Goal: Information Seeking & Learning: Compare options

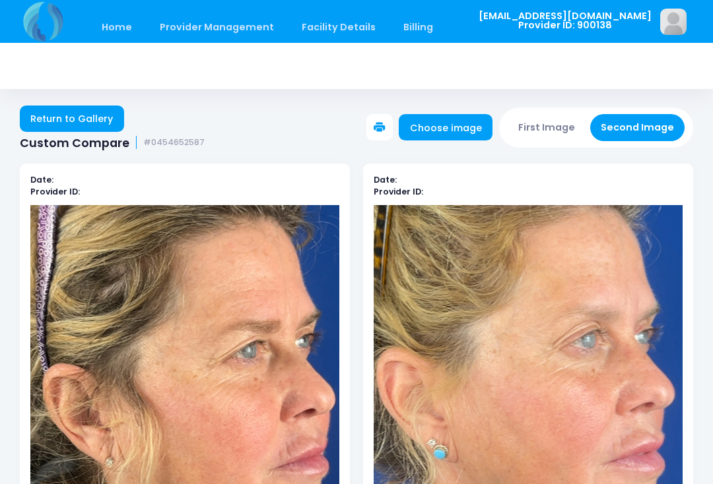
click at [562, 120] on button "First Image" at bounding box center [546, 127] width 79 height 27
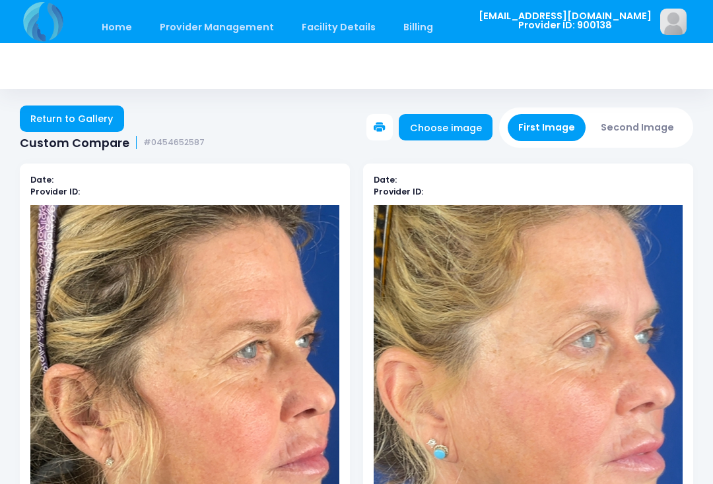
click at [470, 129] on link "Choose image" at bounding box center [445, 127] width 94 height 26
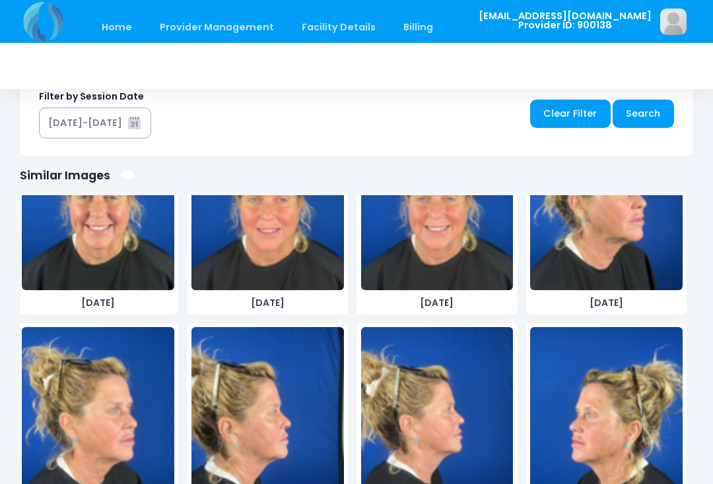
scroll to position [792, 0]
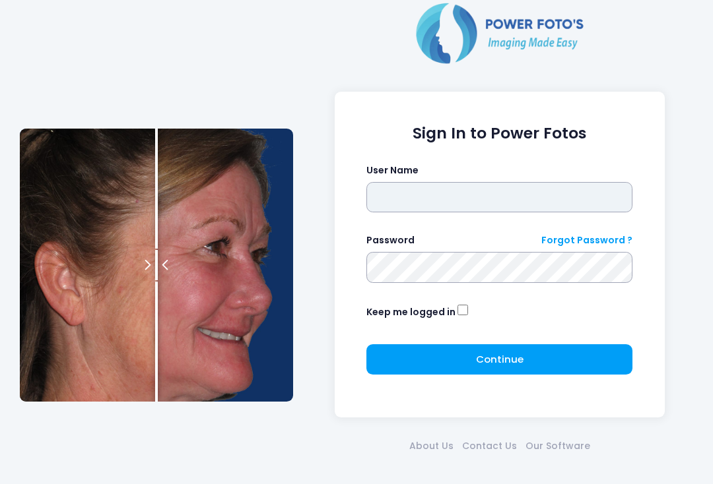
type input "**********"
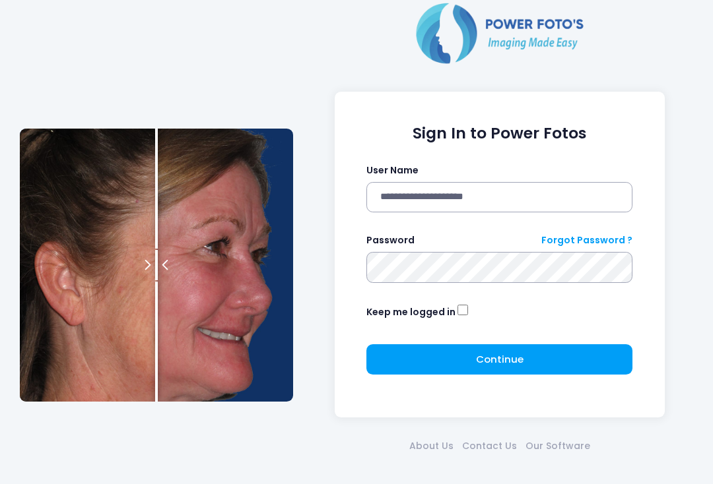
click button "submit" at bounding box center [0, 0] width 0 height 0
click at [509, 348] on button "Continue Please wait..." at bounding box center [499, 359] width 266 height 30
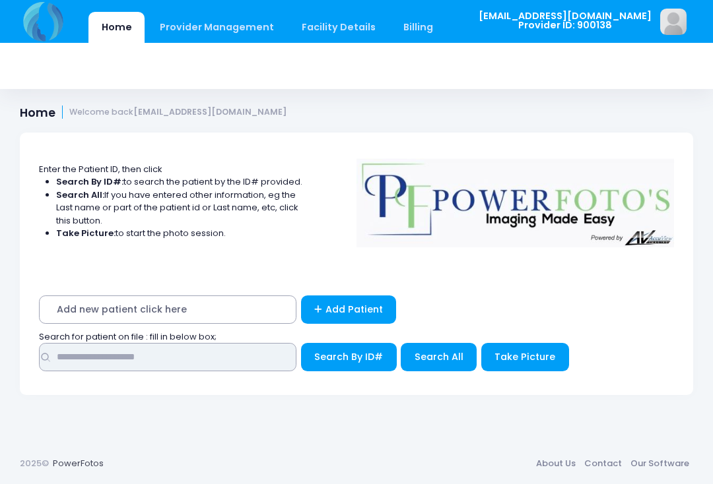
click at [192, 370] on input "text" at bounding box center [167, 357] width 257 height 28
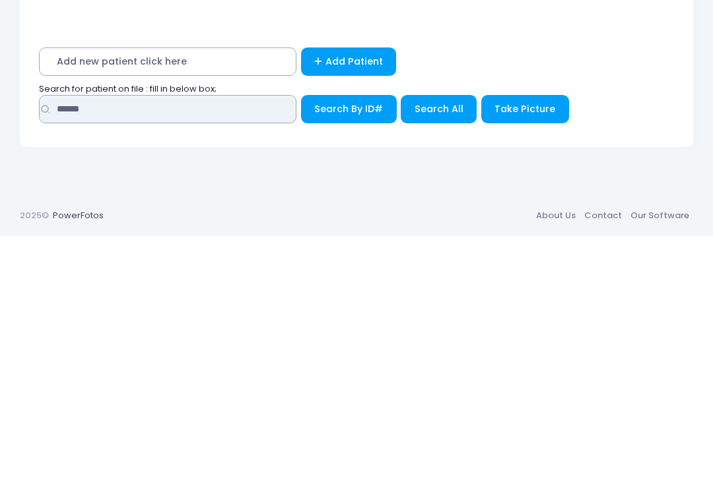
type input "******"
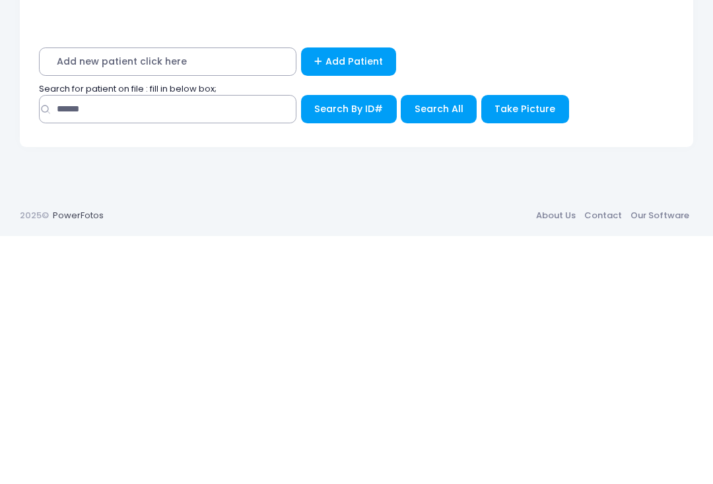
click at [440, 350] on span "Search All" at bounding box center [438, 356] width 49 height 13
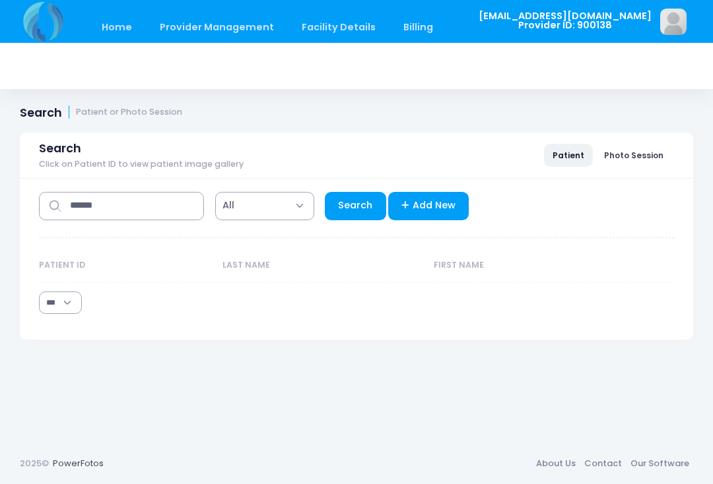
select select "***"
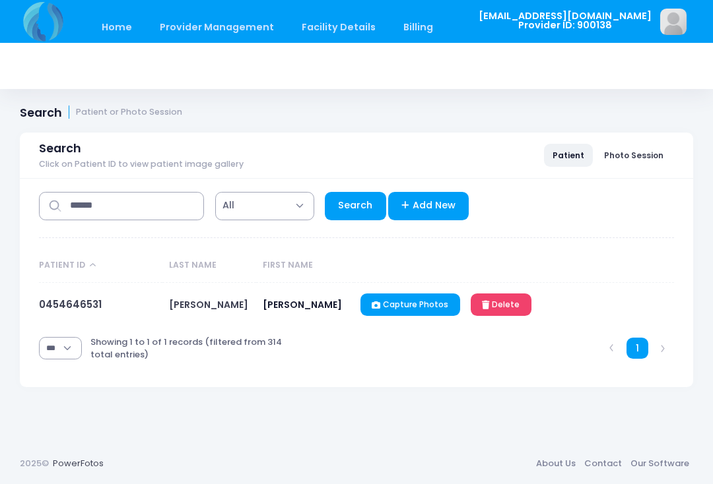
click at [80, 307] on link "0454646531" at bounding box center [70, 305] width 63 height 14
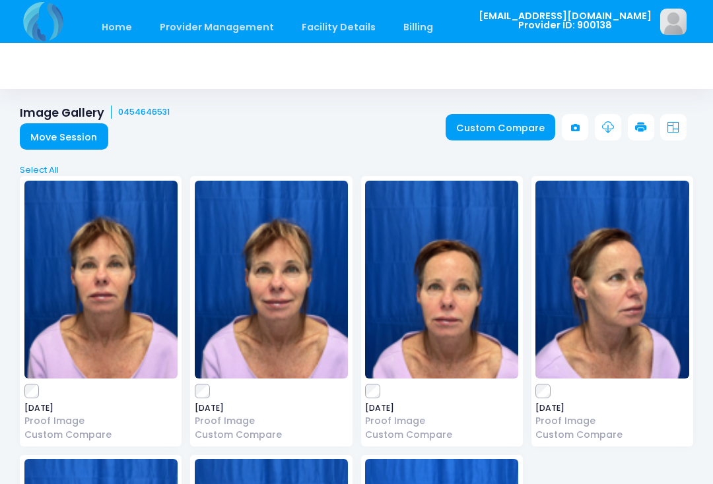
click at [497, 126] on link "Custom Compare" at bounding box center [500, 127] width 110 height 26
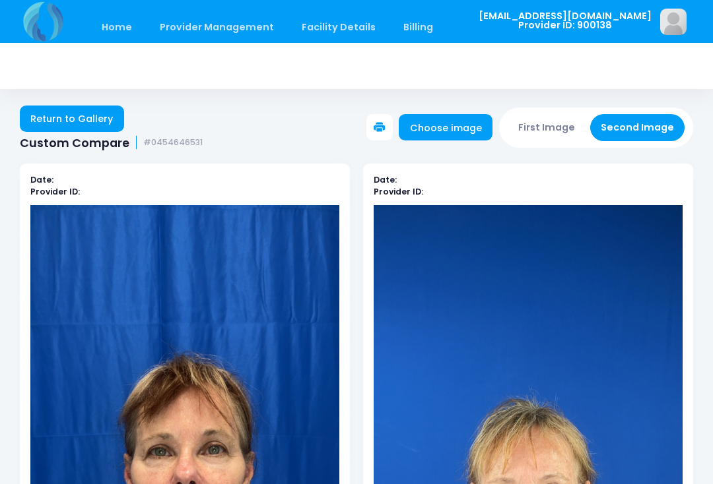
click at [555, 133] on button "First Image" at bounding box center [546, 127] width 79 height 27
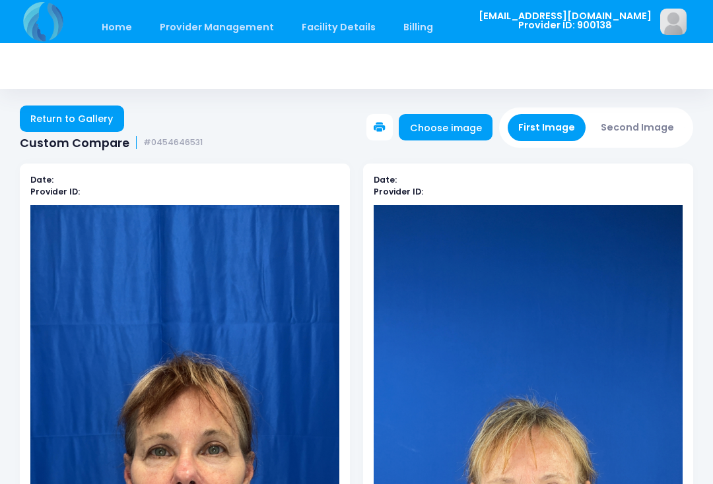
click at [466, 125] on link "Choose image" at bounding box center [445, 127] width 94 height 26
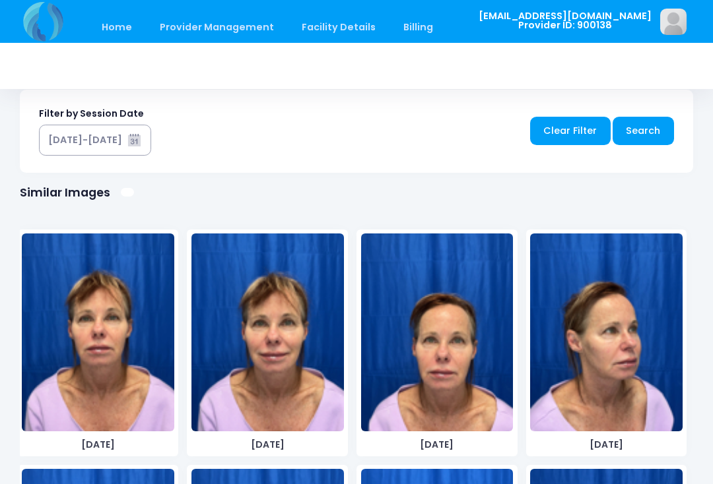
scroll to position [749, 0]
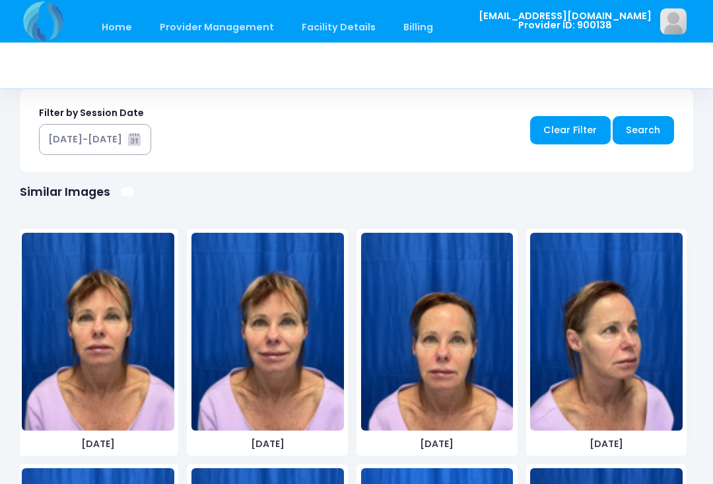
click at [627, 297] on img at bounding box center [606, 333] width 152 height 198
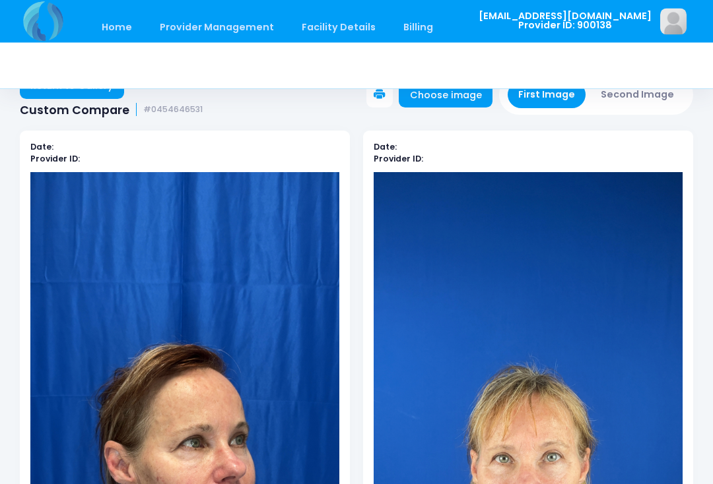
scroll to position [5, 0]
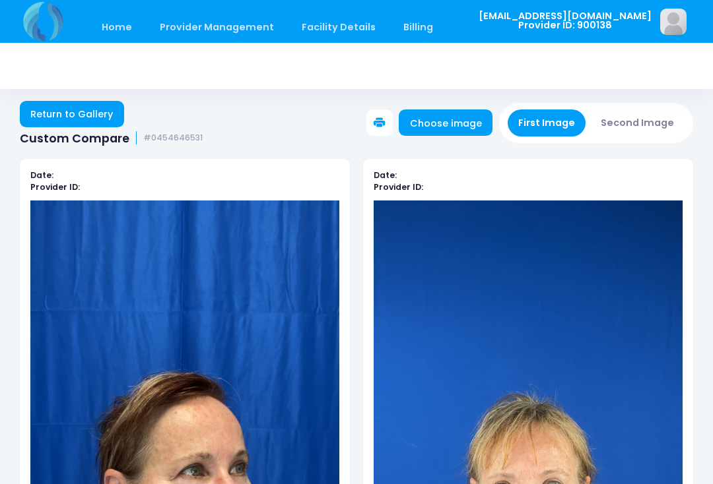
click at [643, 123] on button "Second Image" at bounding box center [637, 123] width 95 height 27
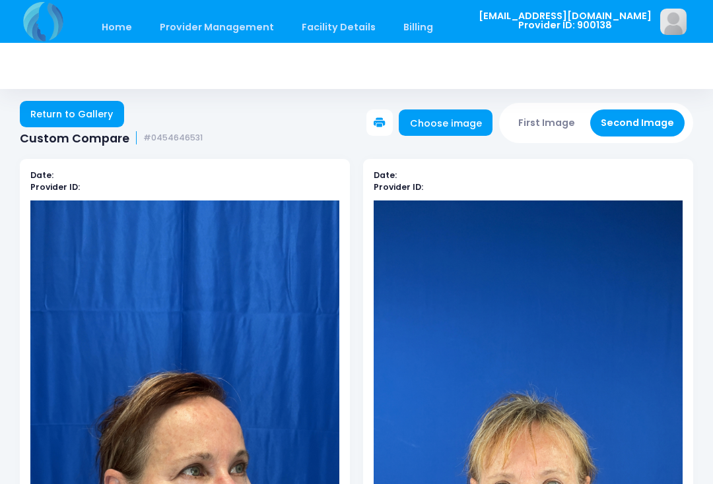
click at [462, 124] on link "Choose image" at bounding box center [445, 123] width 94 height 26
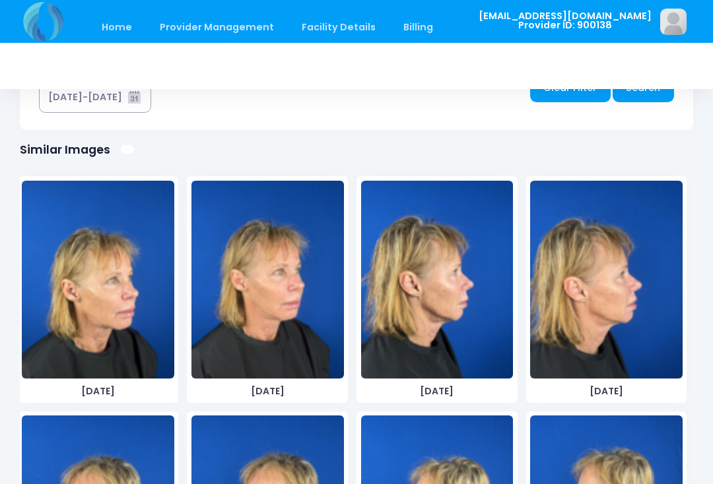
scroll to position [2830, 0]
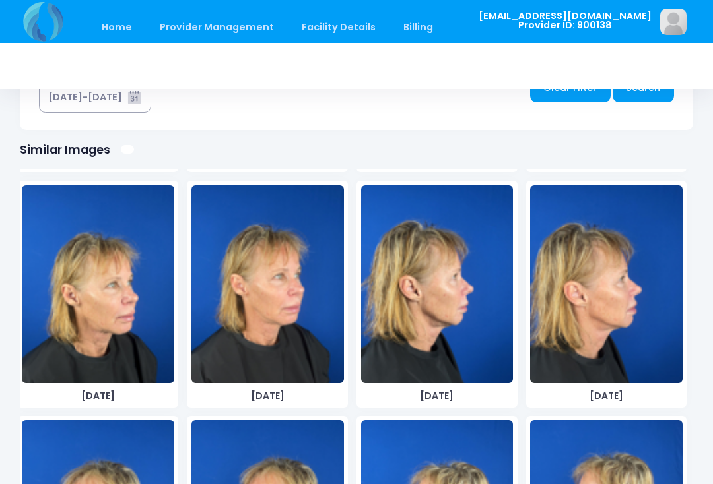
click at [300, 327] on img at bounding box center [267, 284] width 152 height 198
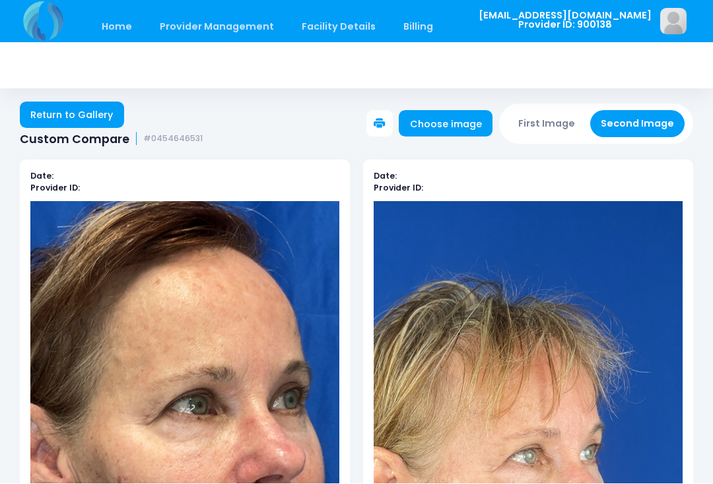
scroll to position [4, 0]
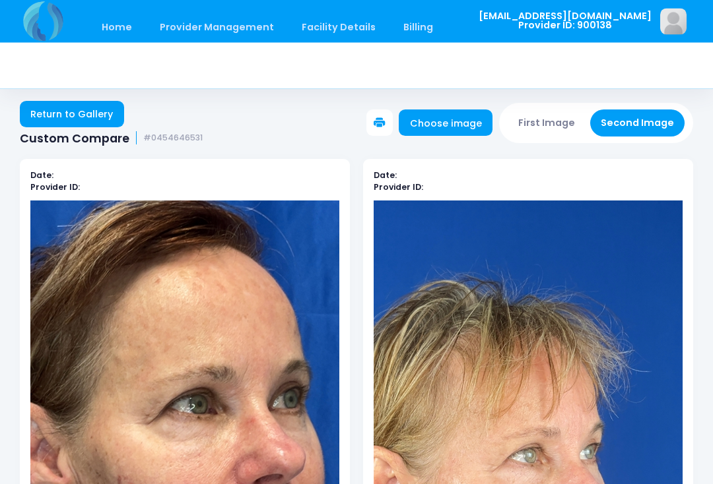
click at [647, 121] on button "Second Image" at bounding box center [637, 123] width 95 height 27
click at [466, 121] on link "Choose image" at bounding box center [445, 123] width 94 height 26
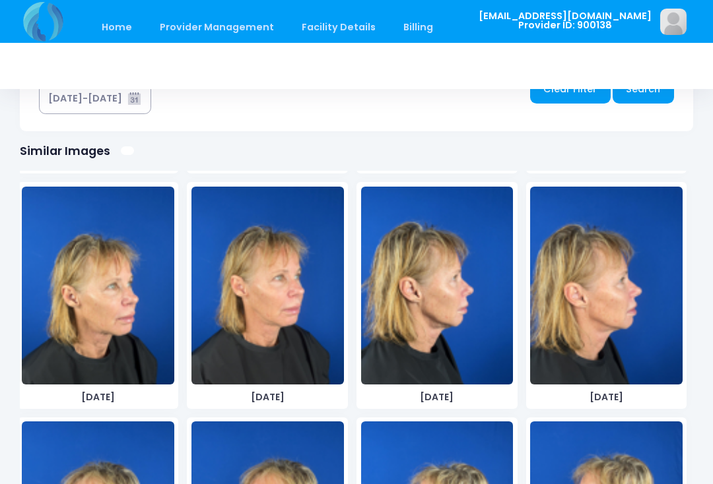
scroll to position [792, 0]
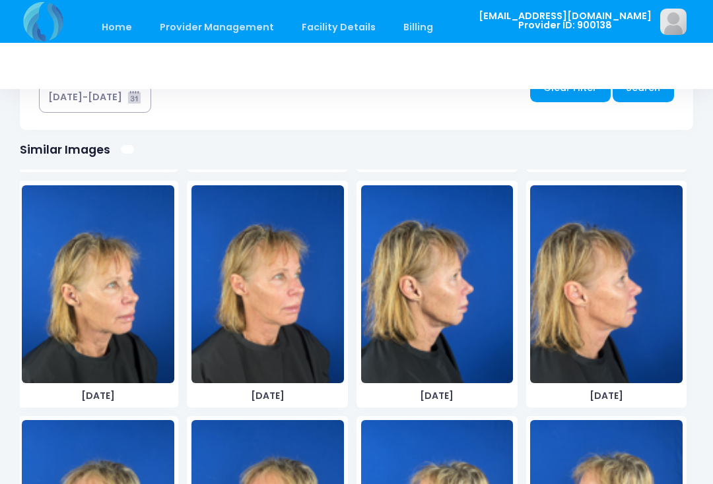
click at [139, 341] on img at bounding box center [98, 284] width 152 height 198
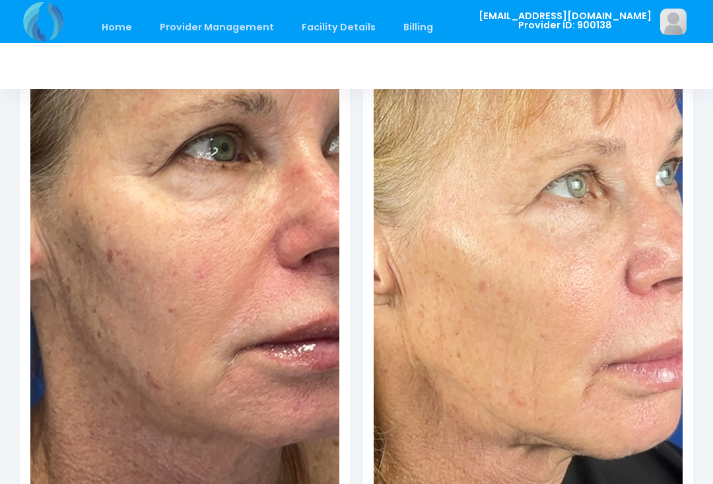
scroll to position [0, 0]
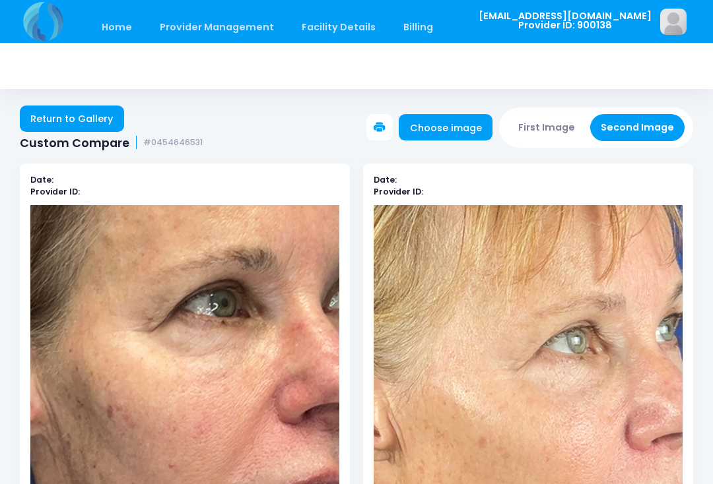
click at [559, 122] on button "First Image" at bounding box center [546, 127] width 79 height 27
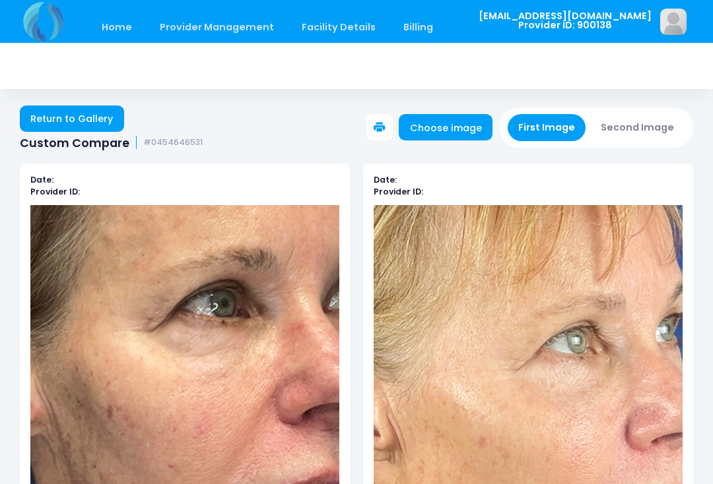
click at [456, 134] on link "Choose image" at bounding box center [445, 127] width 94 height 26
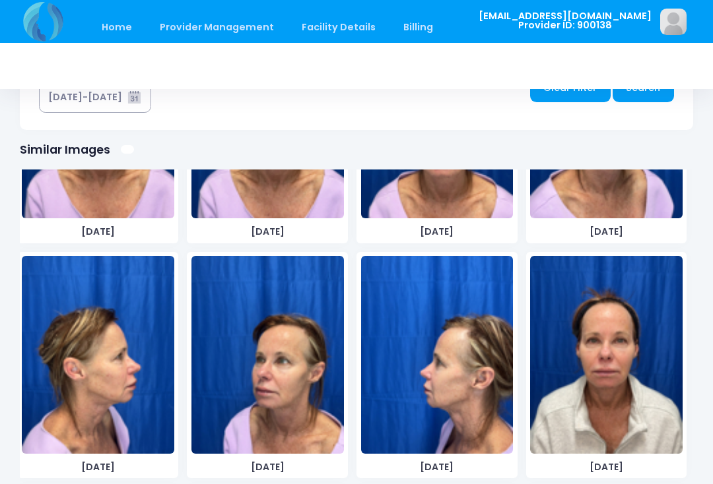
scroll to position [175, 0]
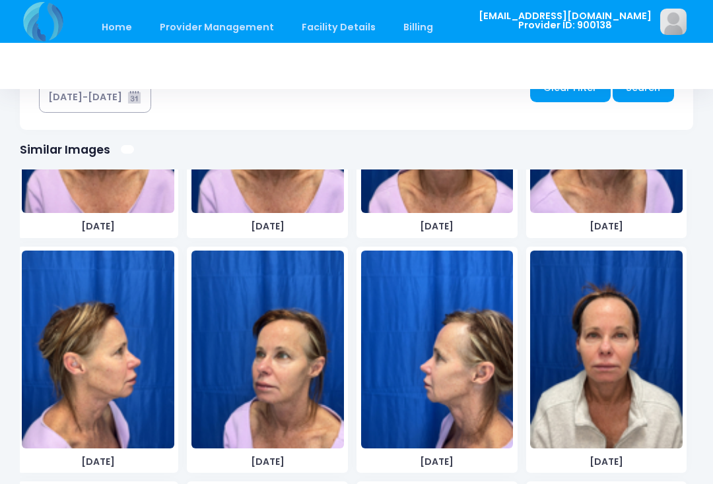
click at [145, 410] on img at bounding box center [98, 350] width 152 height 198
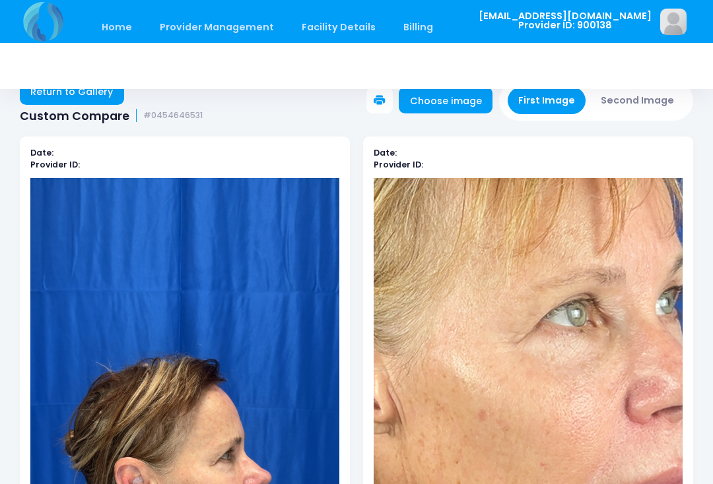
scroll to position [5, 0]
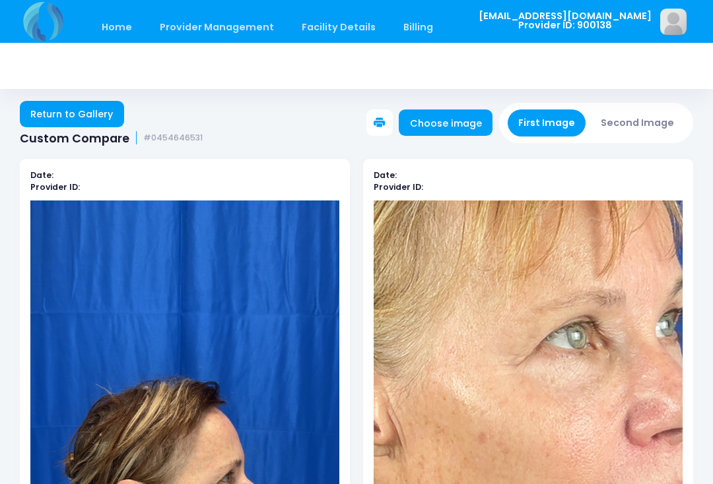
click at [653, 124] on button "Second Image" at bounding box center [637, 123] width 95 height 27
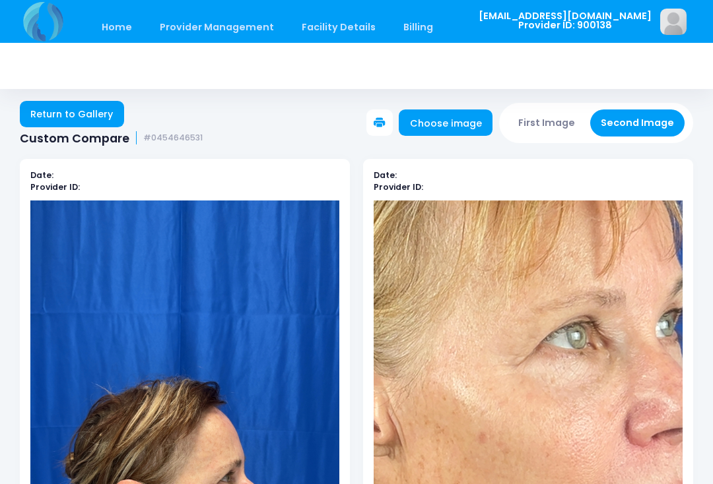
click at [469, 133] on link "Choose image" at bounding box center [445, 123] width 94 height 26
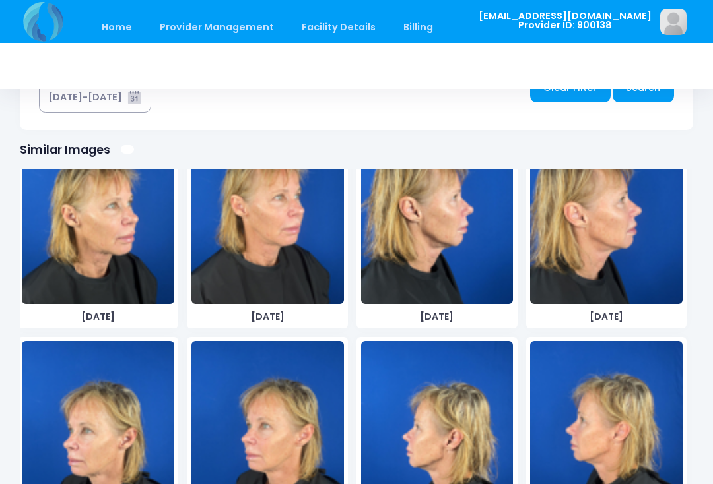
scroll to position [2908, 0]
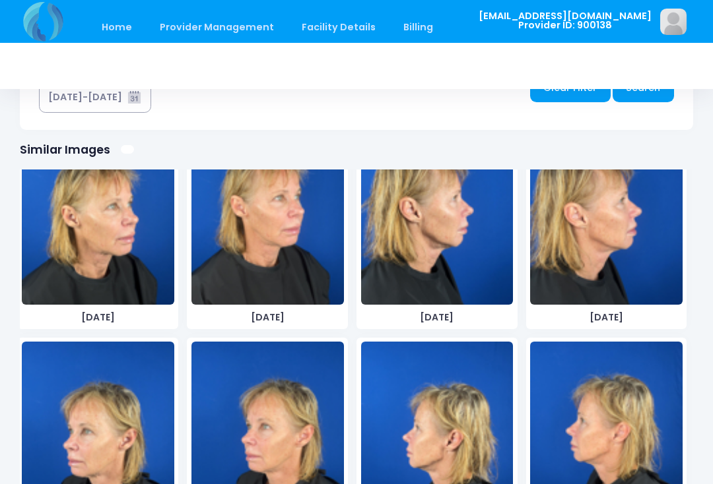
click at [465, 267] on img at bounding box center [437, 206] width 152 height 198
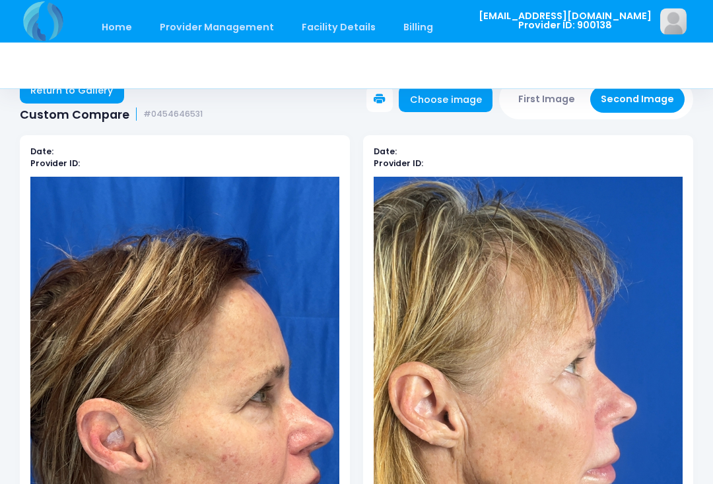
scroll to position [0, 0]
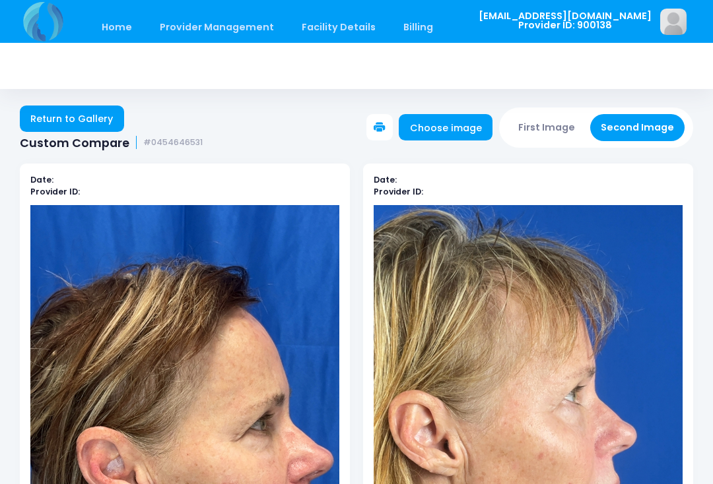
click at [557, 127] on button "First Image" at bounding box center [546, 127] width 79 height 27
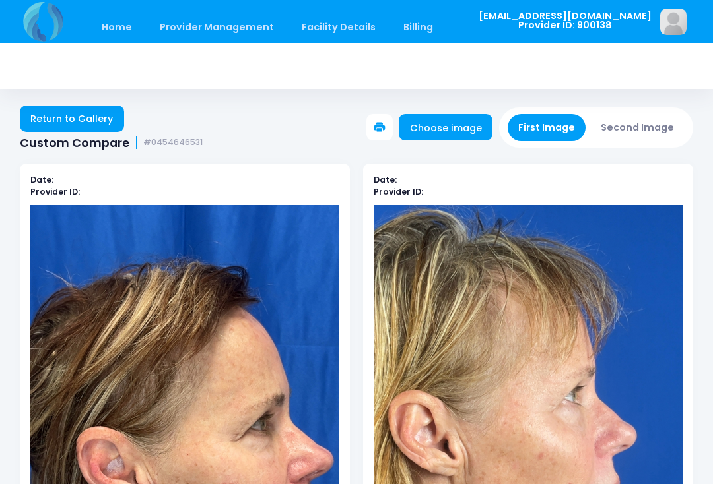
click at [458, 125] on link "Choose image" at bounding box center [445, 127] width 94 height 26
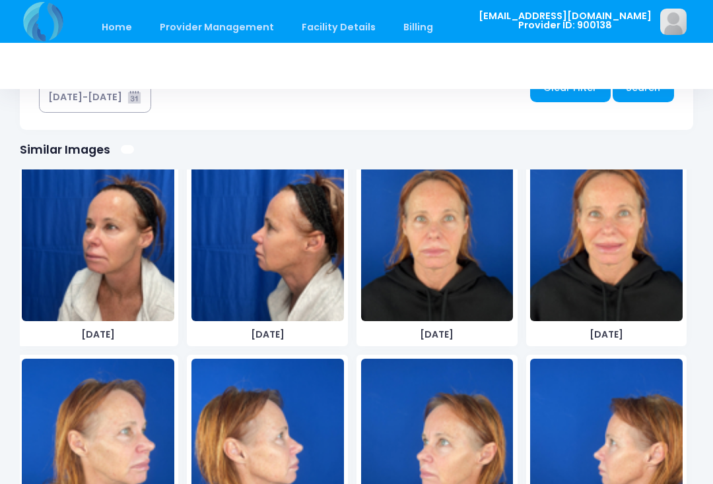
scroll to position [720, 0]
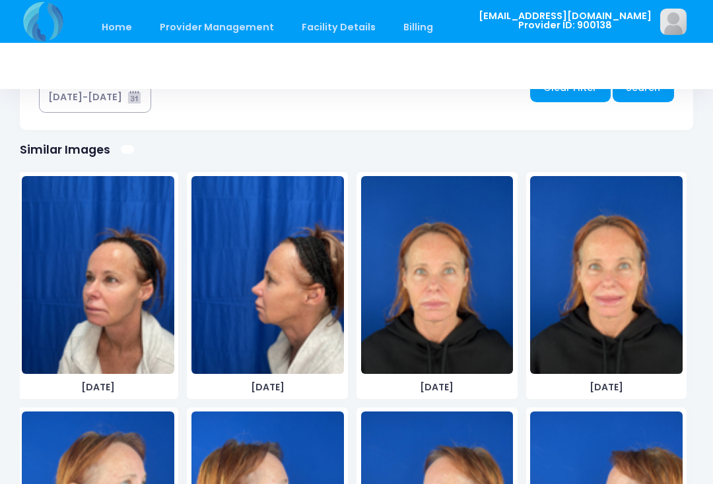
click at [462, 305] on img at bounding box center [437, 275] width 152 height 198
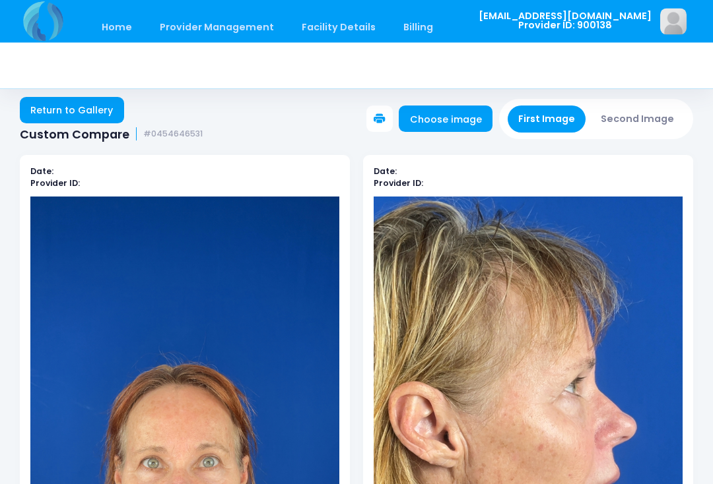
scroll to position [0, 0]
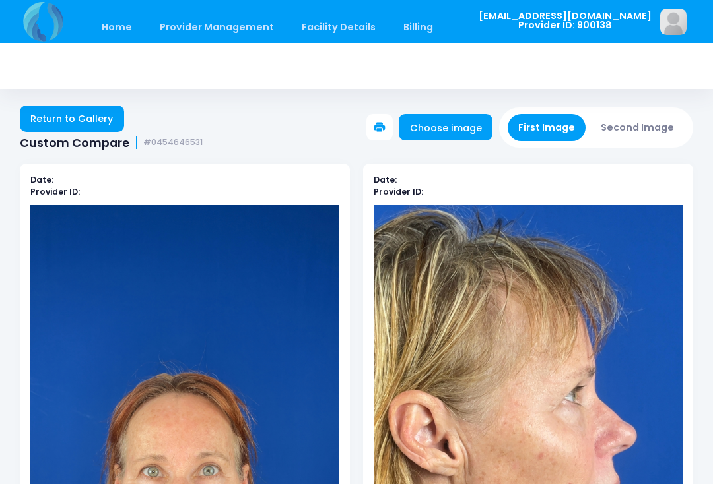
click at [658, 129] on button "Second Image" at bounding box center [637, 127] width 95 height 27
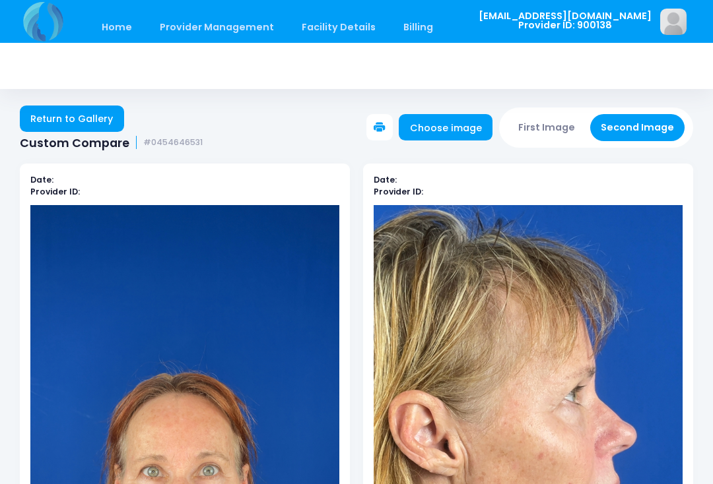
click at [467, 127] on link "Choose image" at bounding box center [445, 127] width 94 height 26
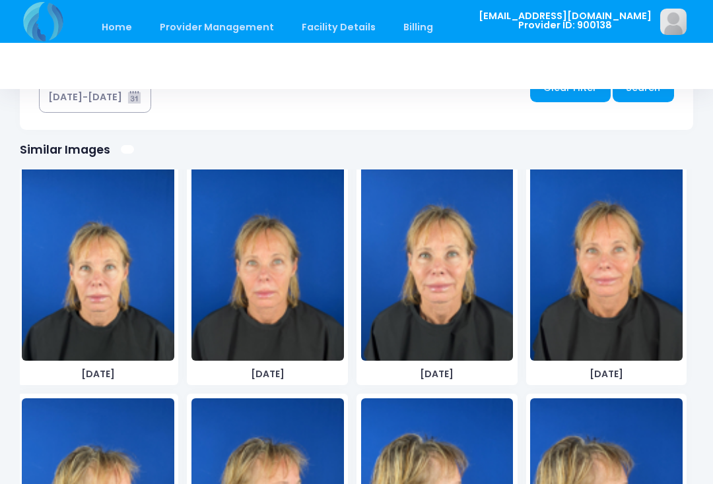
scroll to position [2613, 0]
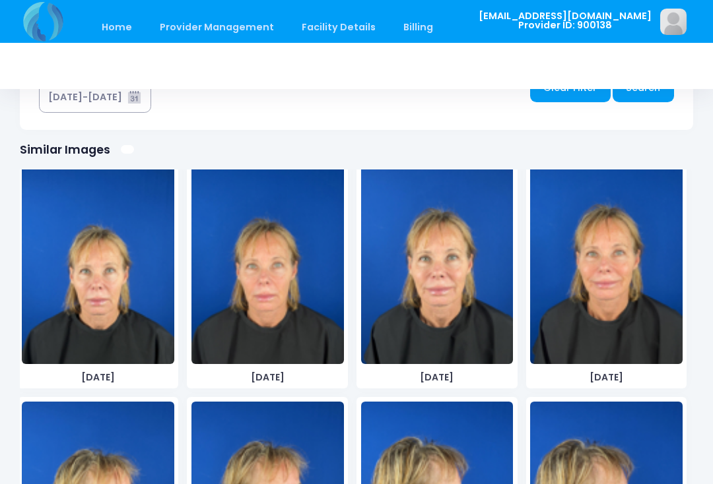
click at [286, 313] on img at bounding box center [267, 265] width 152 height 198
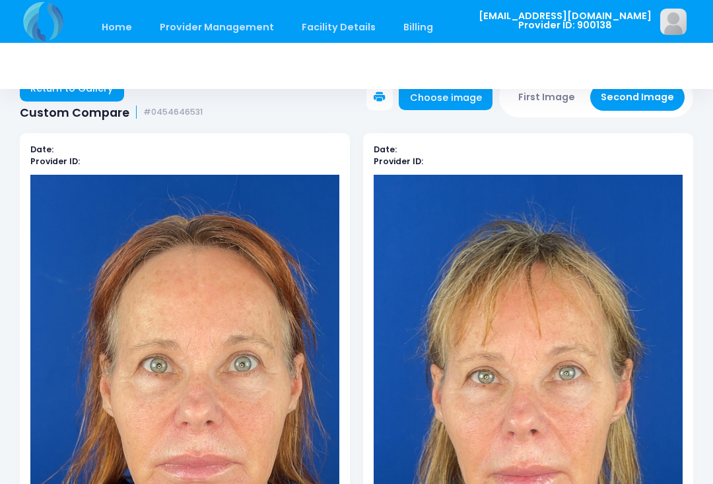
scroll to position [0, 0]
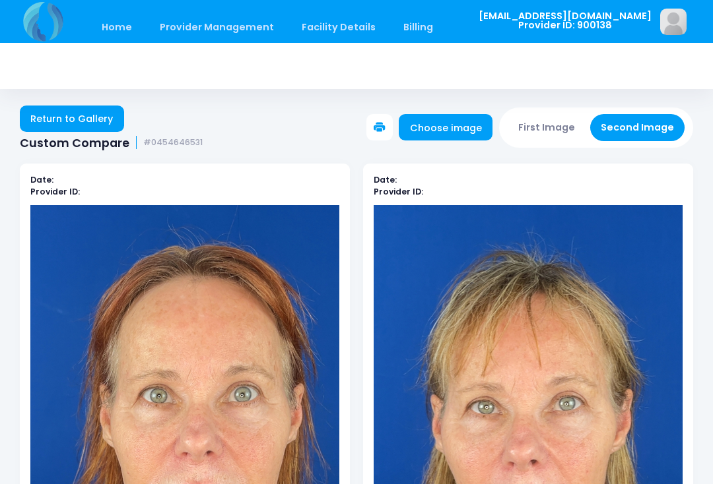
click at [463, 127] on link "Choose image" at bounding box center [445, 127] width 94 height 26
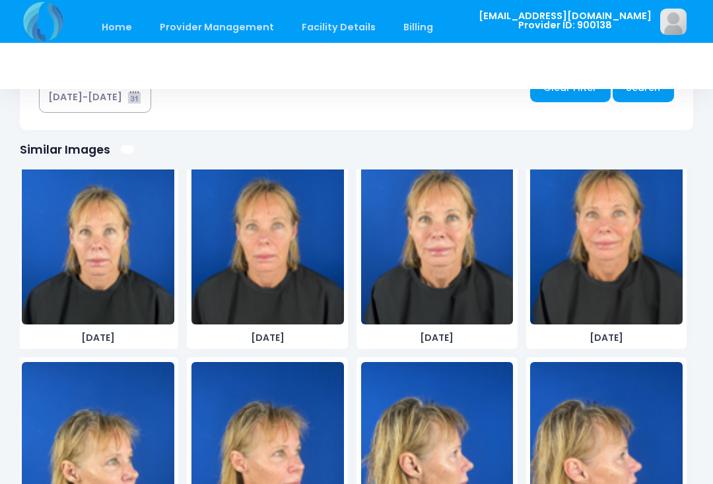
scroll to position [2651, 0]
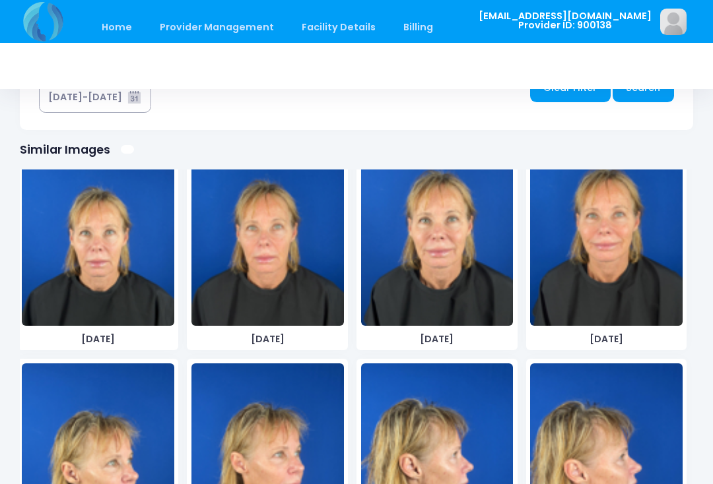
click at [311, 300] on img at bounding box center [267, 227] width 152 height 198
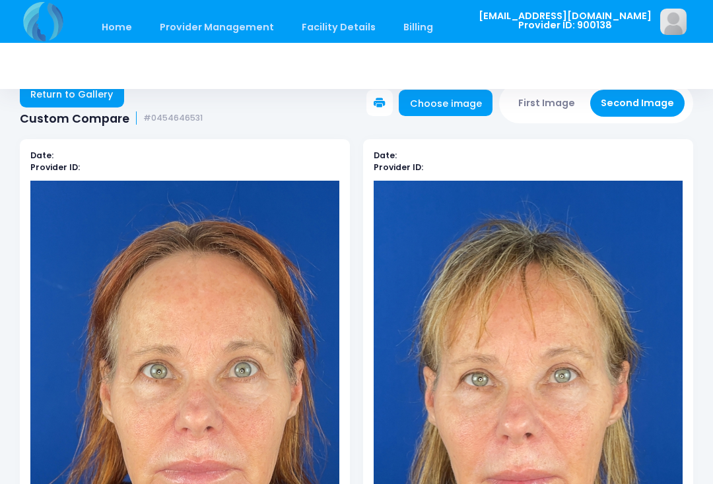
scroll to position [0, 0]
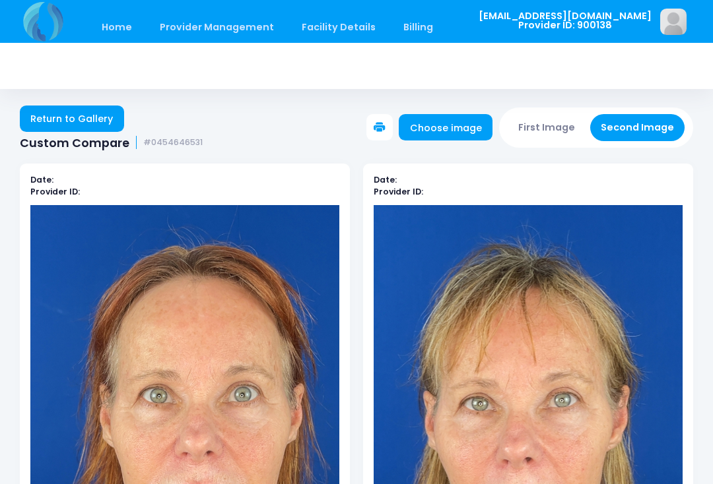
click at [554, 120] on button "First Image" at bounding box center [546, 127] width 79 height 27
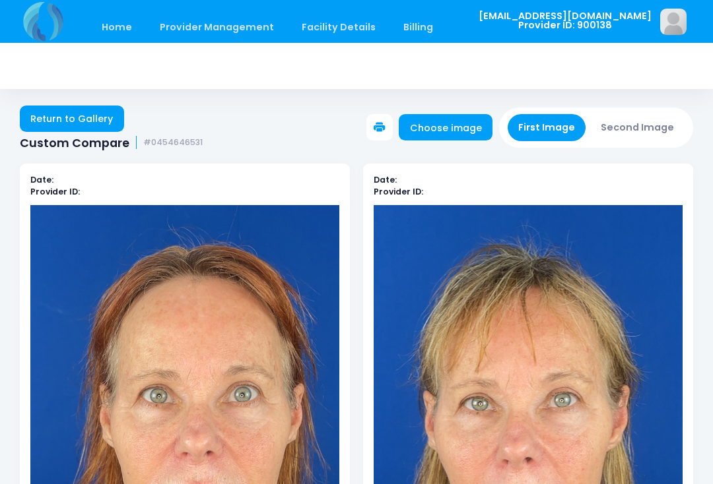
click at [449, 127] on link "Choose image" at bounding box center [445, 127] width 94 height 26
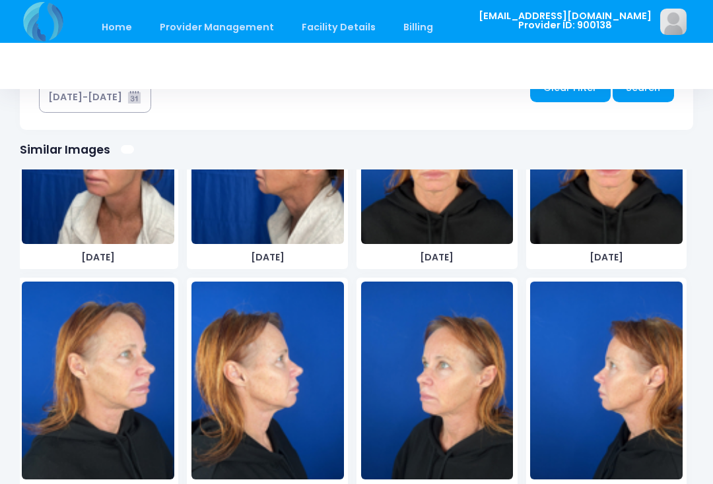
scroll to position [861, 0]
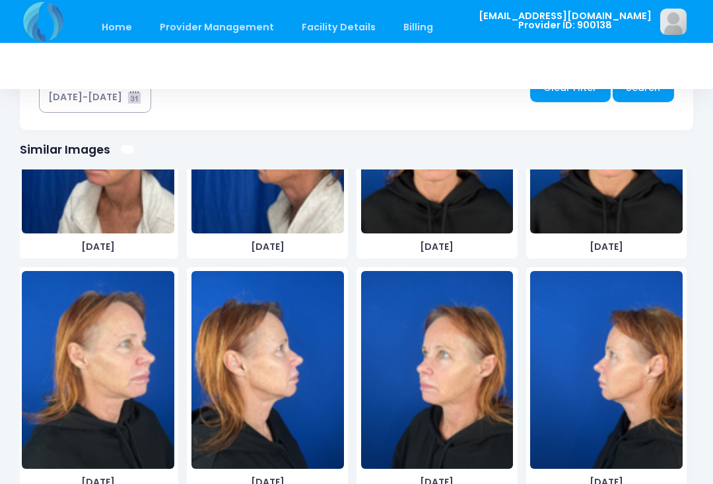
click at [131, 422] on img at bounding box center [98, 370] width 152 height 198
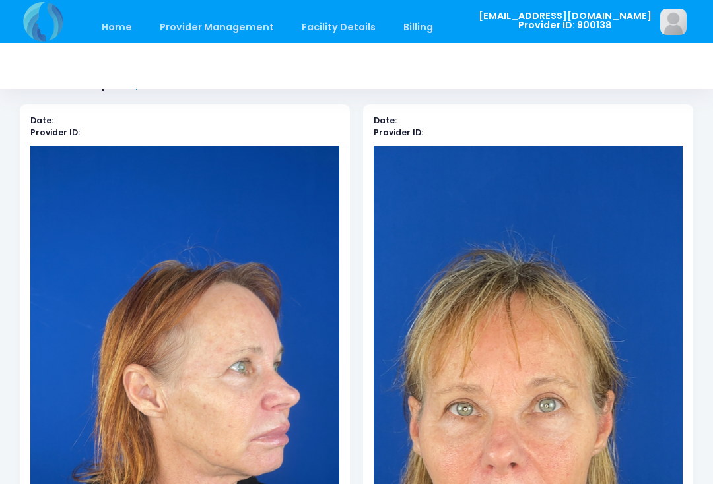
scroll to position [3, 0]
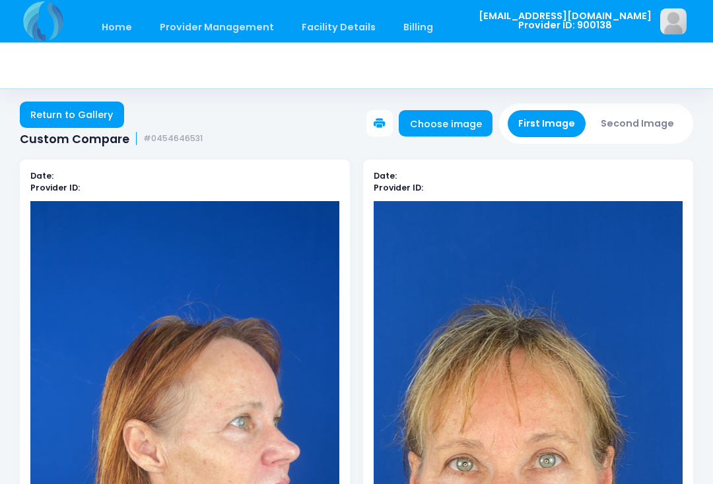
click at [652, 128] on button "Second Image" at bounding box center [637, 124] width 95 height 27
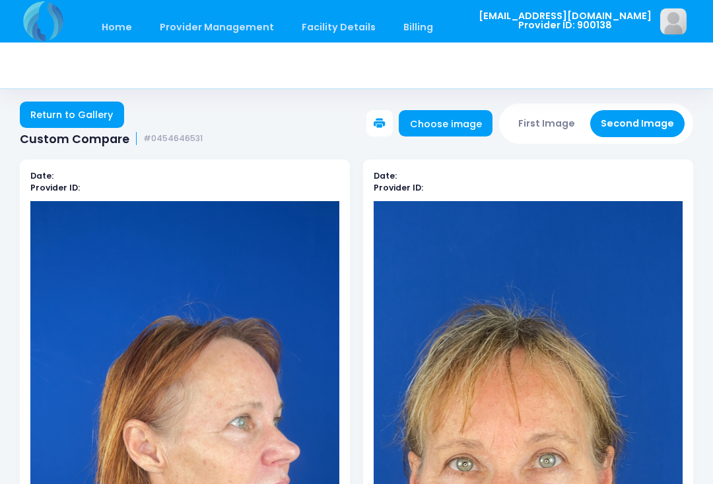
click at [470, 127] on link "Choose image" at bounding box center [445, 124] width 94 height 26
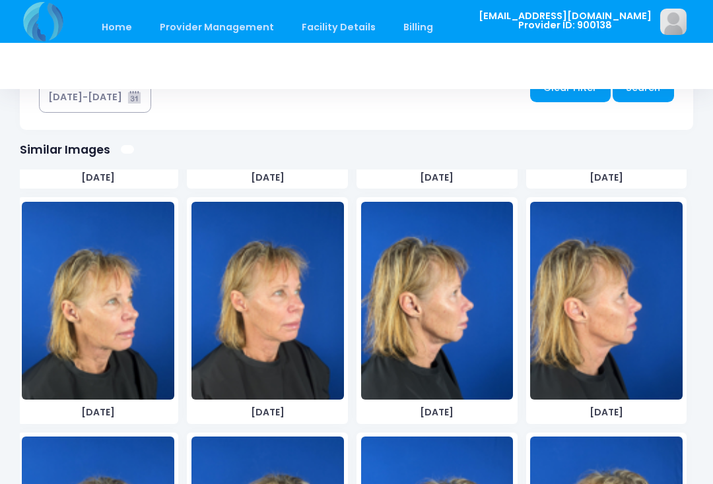
scroll to position [2814, 0]
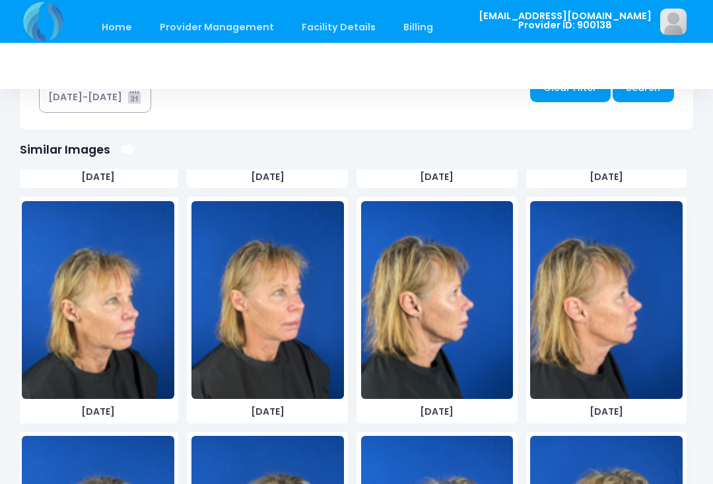
click at [309, 359] on img at bounding box center [267, 300] width 152 height 198
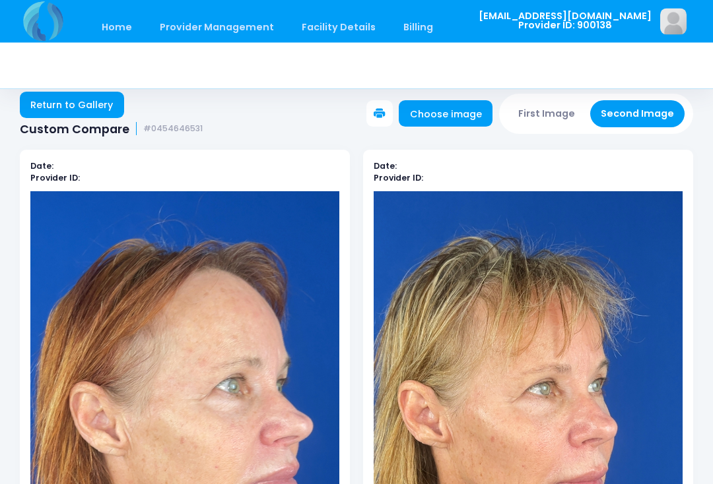
scroll to position [10, 0]
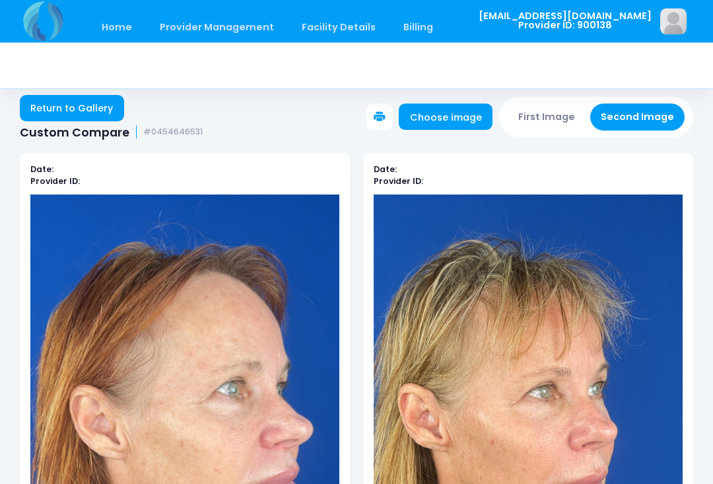
click at [559, 117] on button "First Image" at bounding box center [546, 117] width 79 height 27
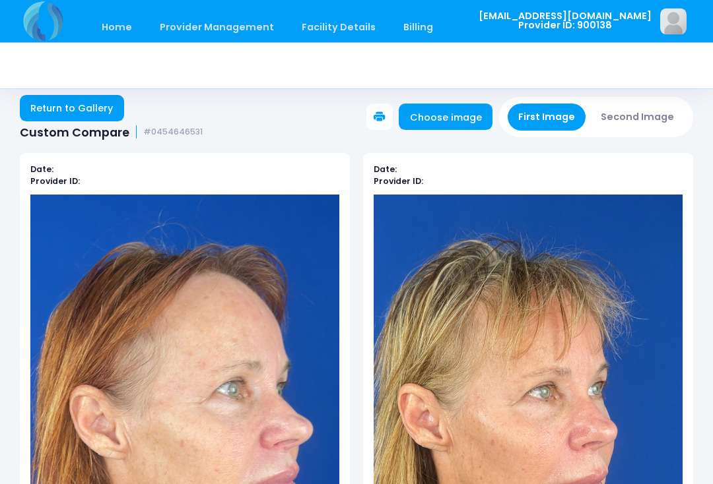
click at [451, 120] on link "Choose image" at bounding box center [445, 117] width 94 height 26
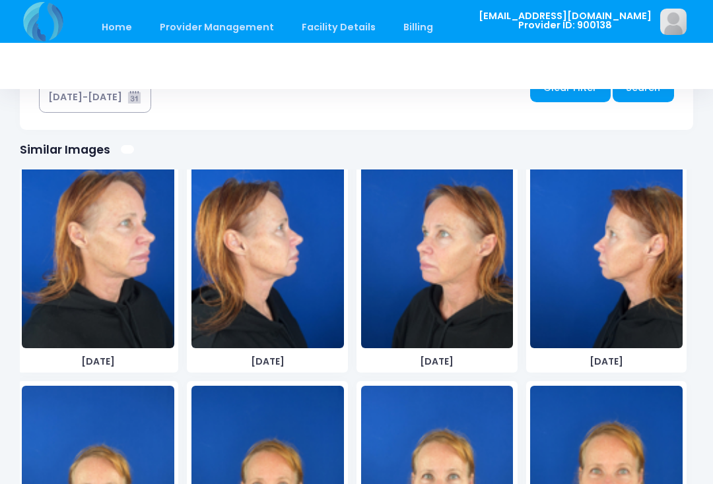
scroll to position [975, 0]
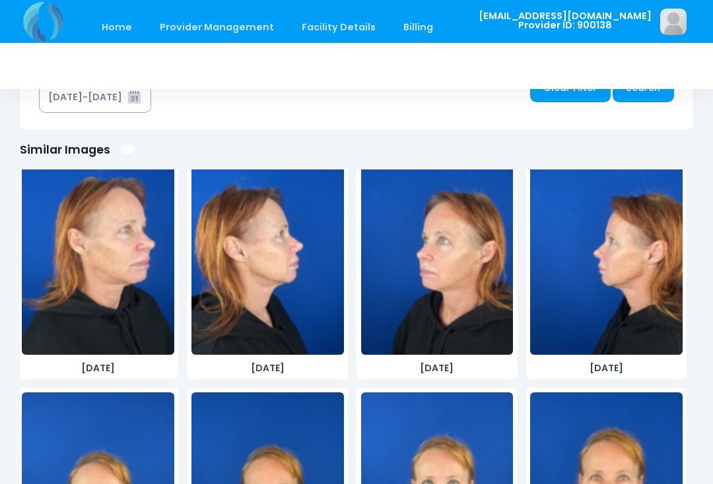
click at [278, 317] on img at bounding box center [267, 256] width 152 height 198
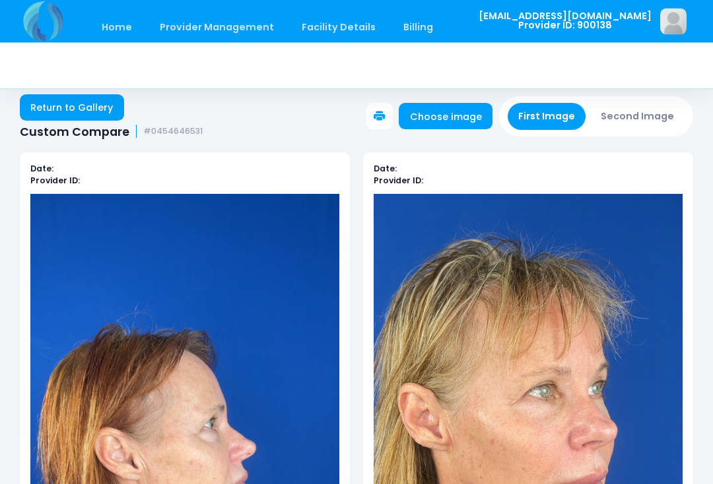
scroll to position [0, 0]
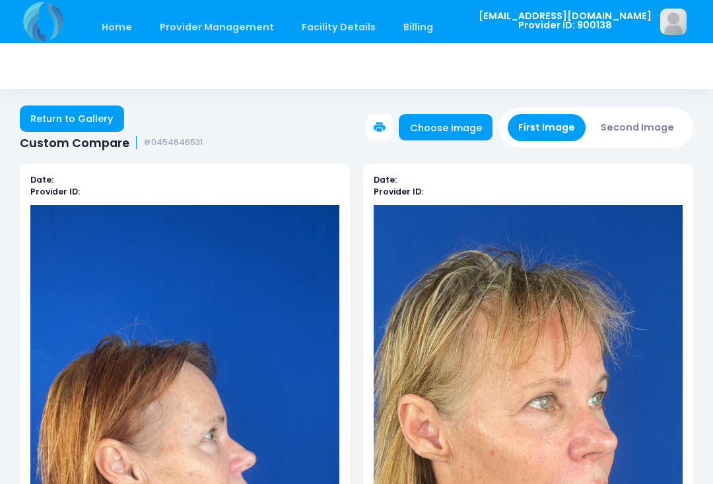
click at [647, 127] on button "Second Image" at bounding box center [637, 127] width 95 height 27
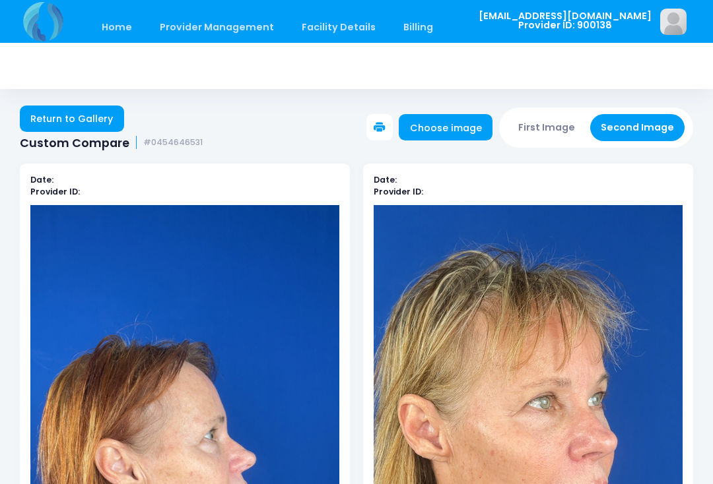
click at [450, 133] on link "Choose image" at bounding box center [445, 127] width 94 height 26
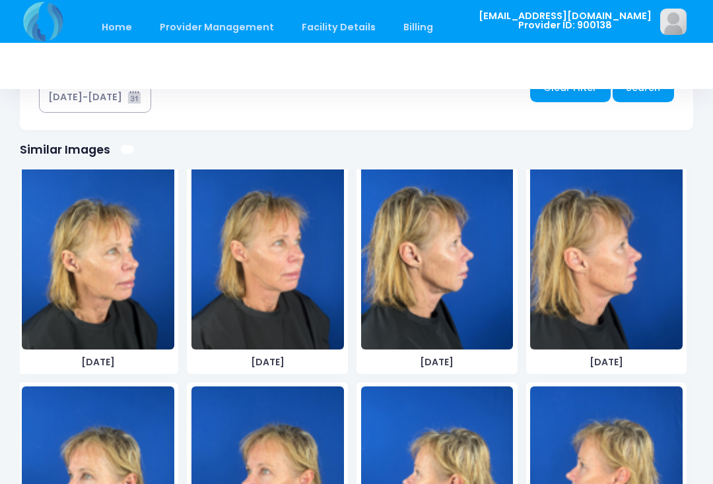
scroll to position [2861, 0]
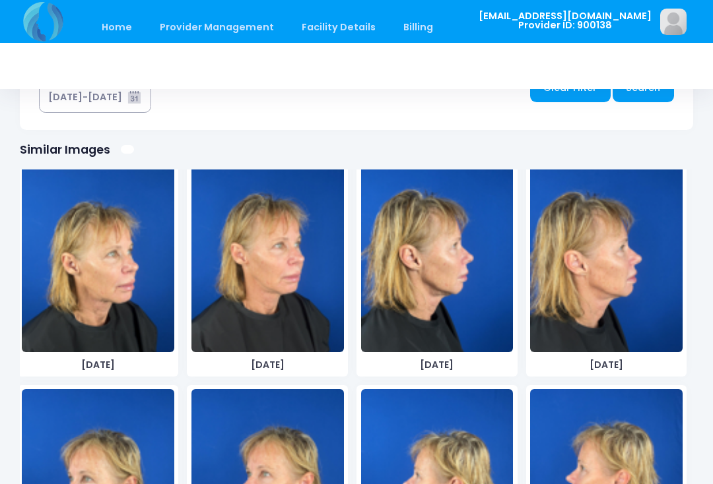
click at [609, 311] on img at bounding box center [606, 253] width 152 height 198
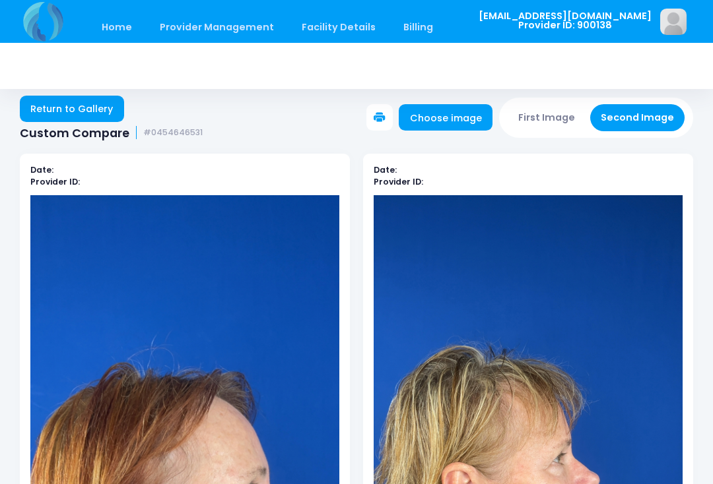
scroll to position [0, 0]
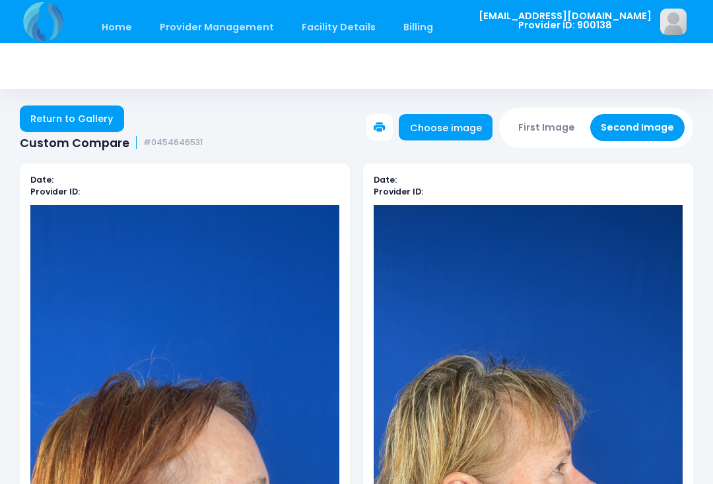
click at [464, 127] on link "Choose image" at bounding box center [445, 127] width 94 height 26
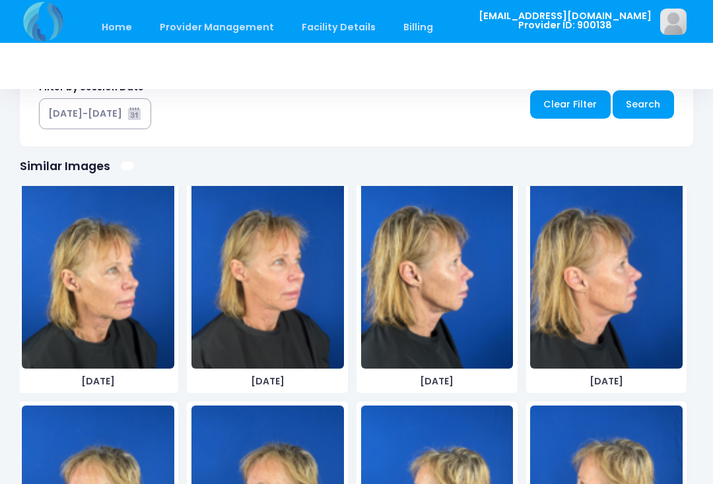
scroll to position [792, 0]
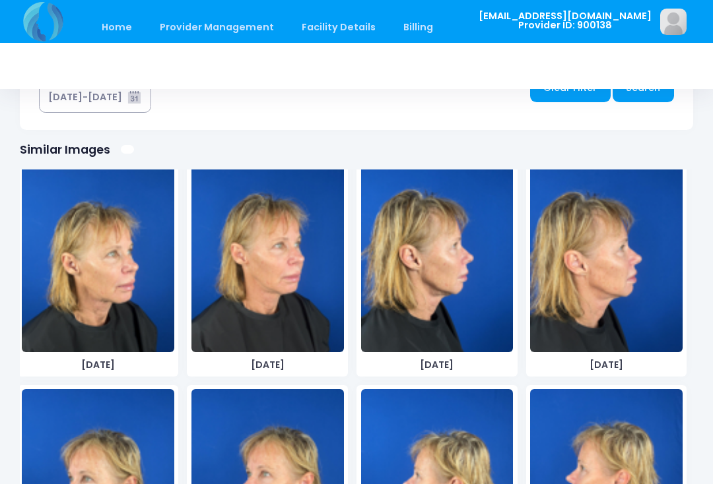
click at [474, 283] on img at bounding box center [437, 253] width 152 height 198
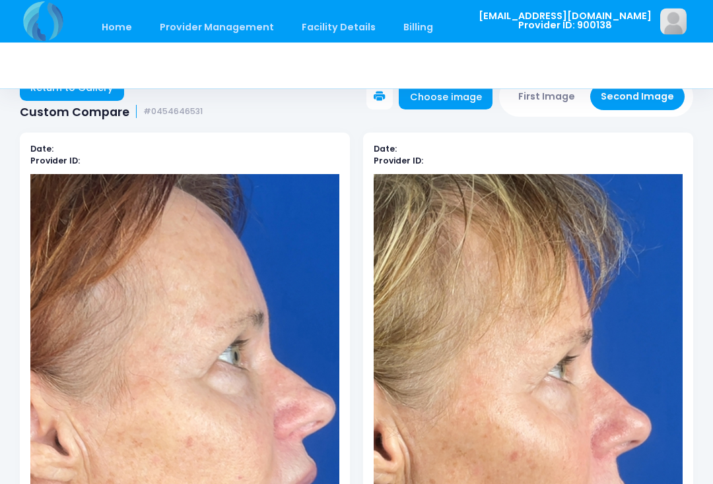
scroll to position [0, 0]
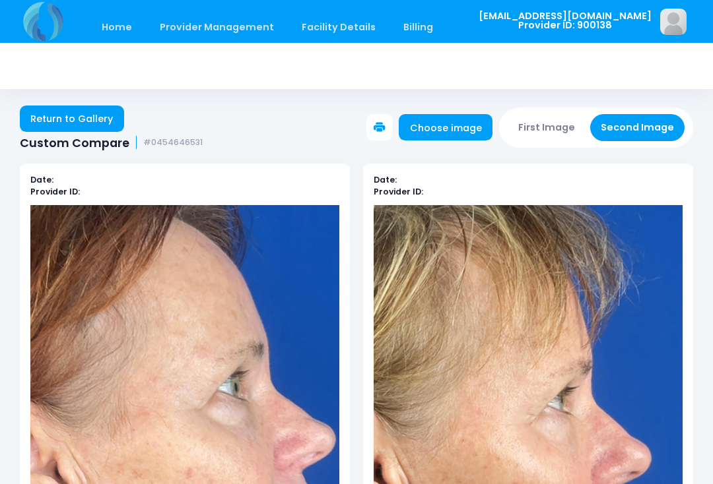
click at [466, 127] on link "Choose image" at bounding box center [445, 127] width 94 height 26
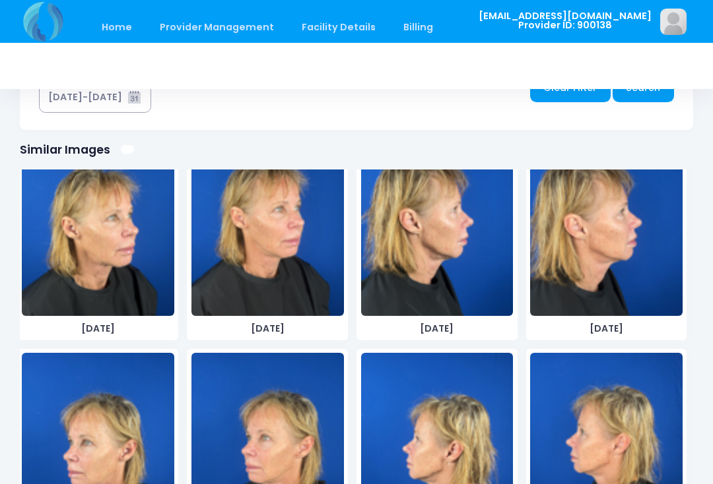
scroll to position [2896, 0]
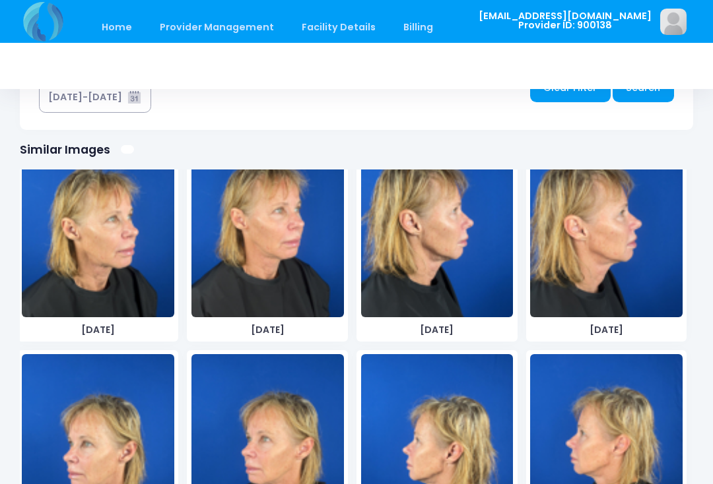
click at [628, 262] on img at bounding box center [606, 218] width 152 height 198
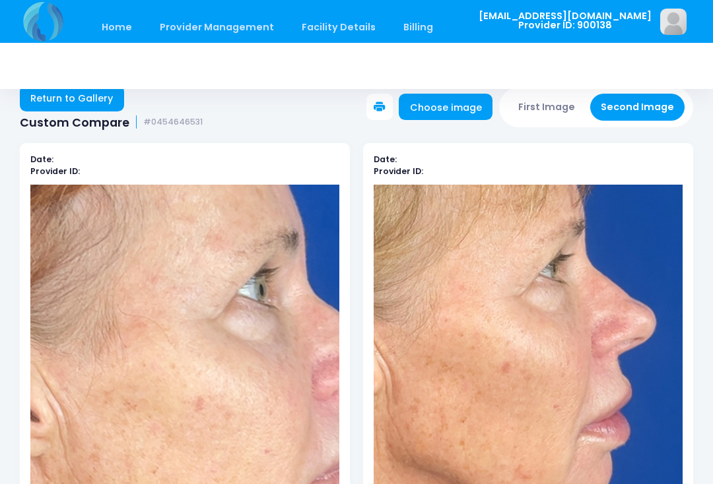
scroll to position [0, 0]
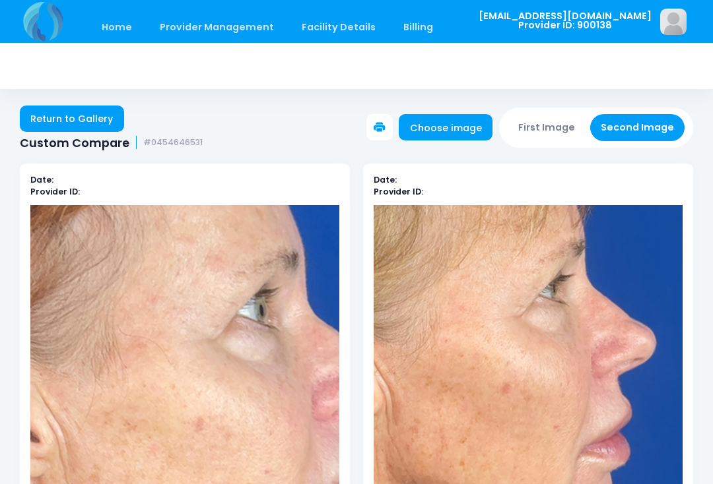
click at [566, 127] on button "First Image" at bounding box center [546, 127] width 79 height 27
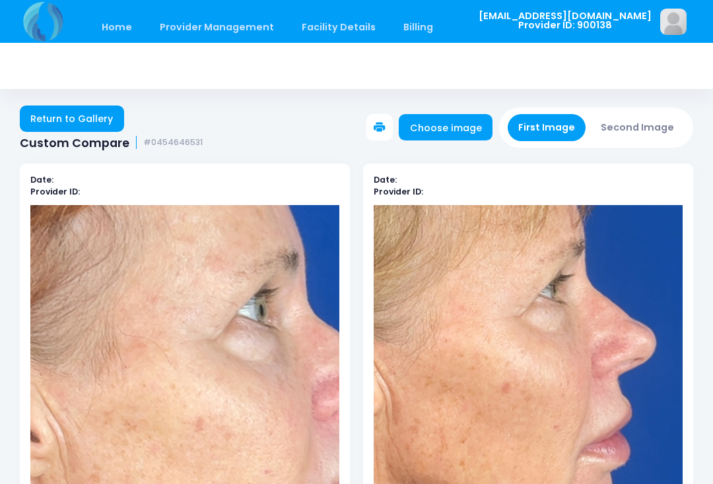
click at [468, 135] on link "Choose image" at bounding box center [445, 127] width 94 height 26
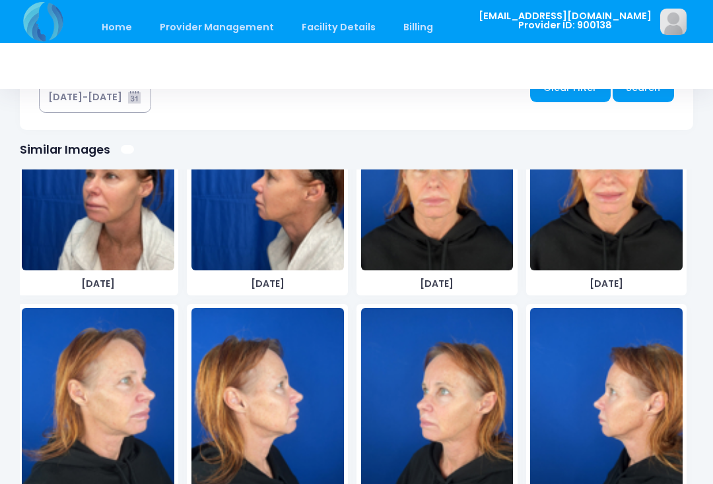
scroll to position [814, 0]
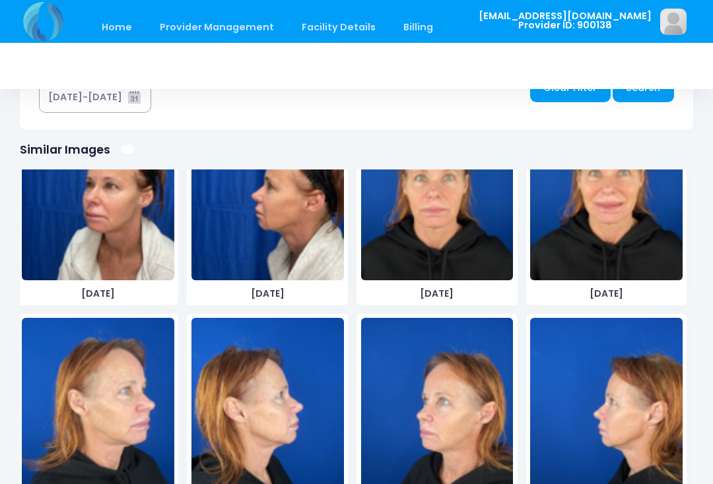
click at [412, 479] on img at bounding box center [437, 417] width 152 height 198
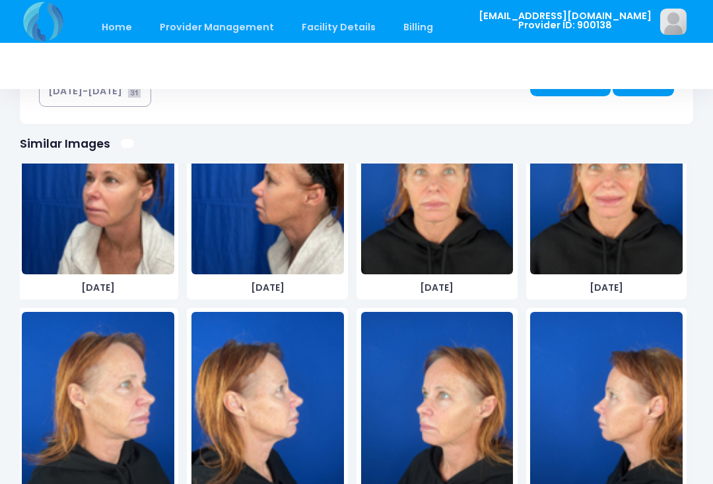
click at [117, 429] on img at bounding box center [98, 411] width 152 height 198
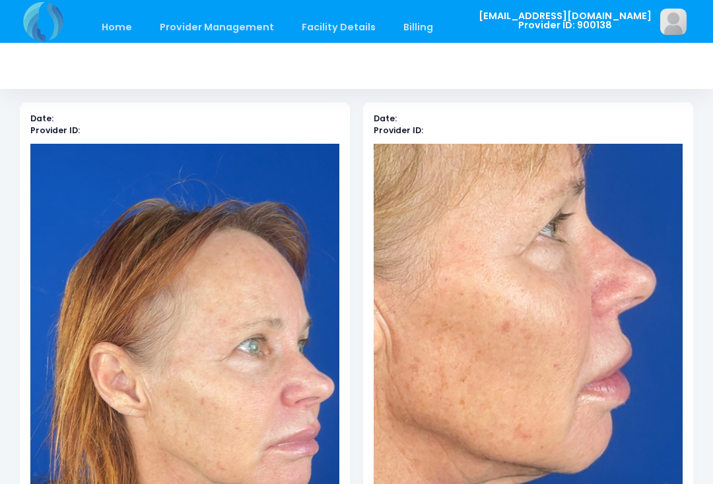
scroll to position [0, 0]
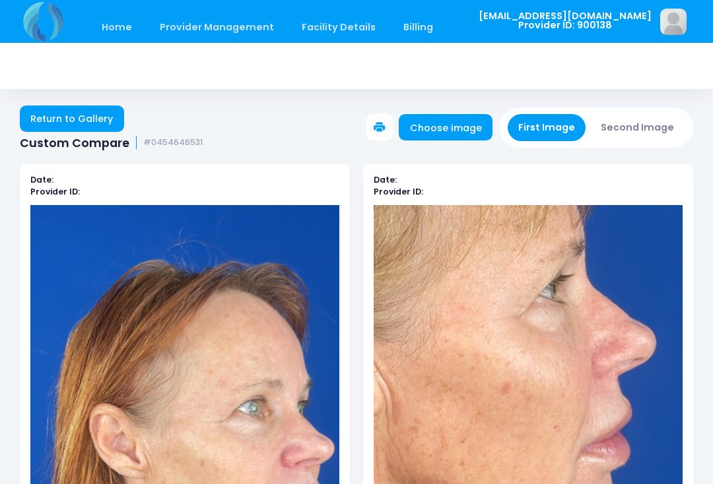
click at [554, 131] on button "First Image" at bounding box center [546, 127] width 79 height 27
click at [462, 132] on link "Choose image" at bounding box center [445, 127] width 94 height 26
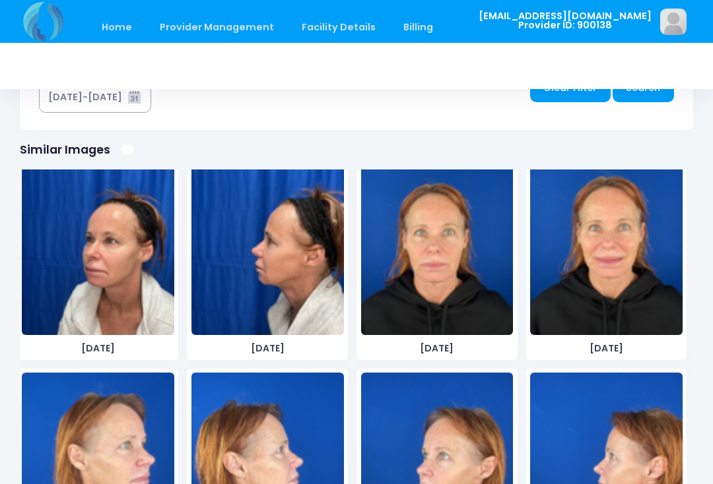
scroll to position [750, 0]
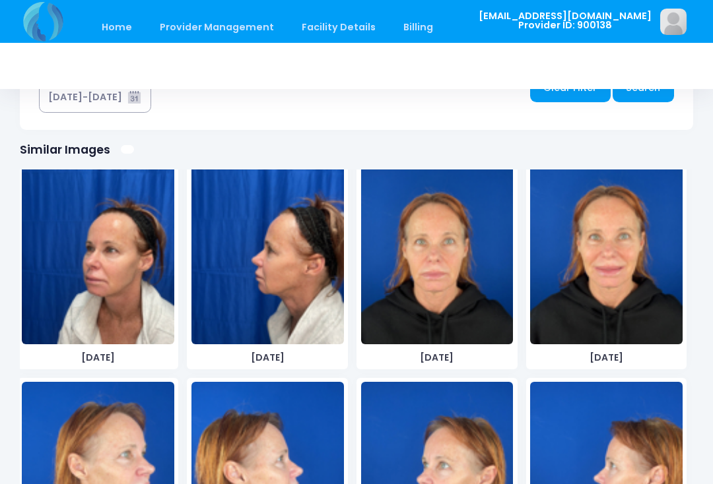
click at [618, 312] on img at bounding box center [606, 245] width 152 height 198
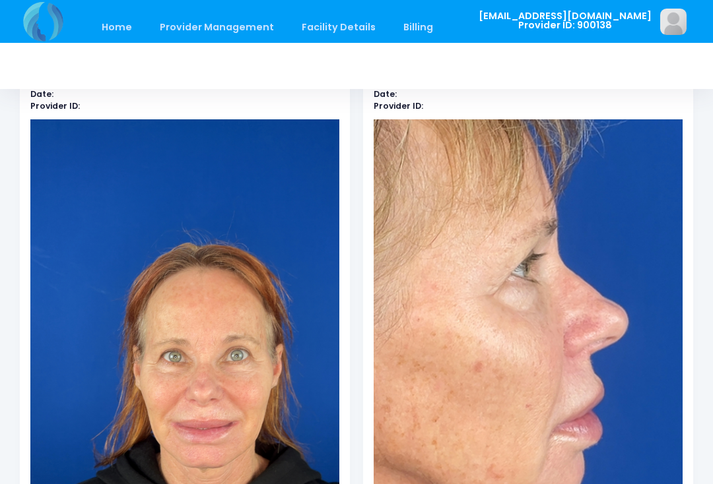
scroll to position [0, 0]
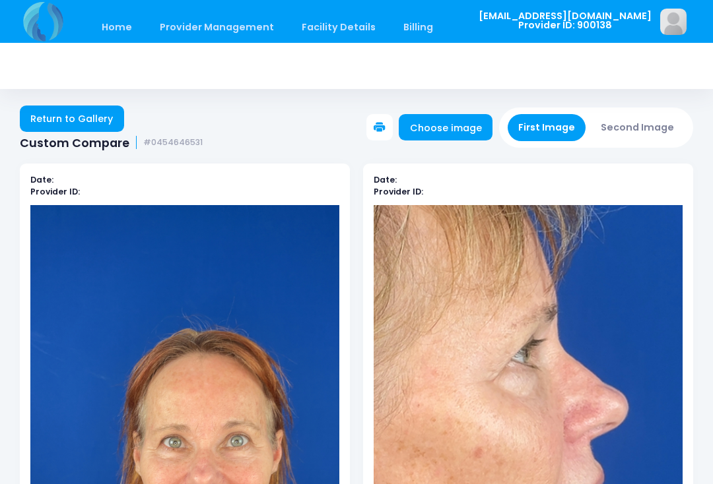
click at [649, 129] on button "Second Image" at bounding box center [637, 127] width 95 height 27
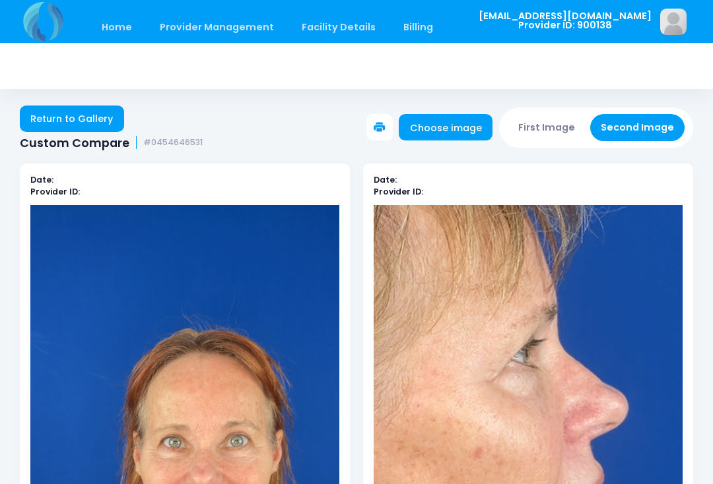
click at [451, 131] on link "Choose image" at bounding box center [445, 127] width 94 height 26
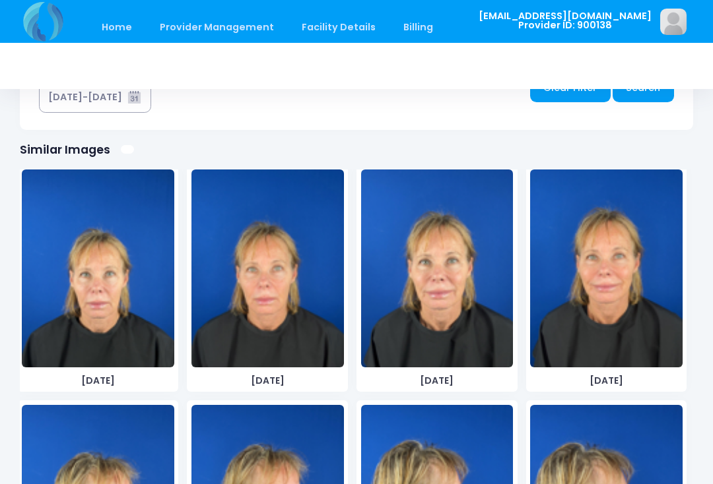
scroll to position [2598, 0]
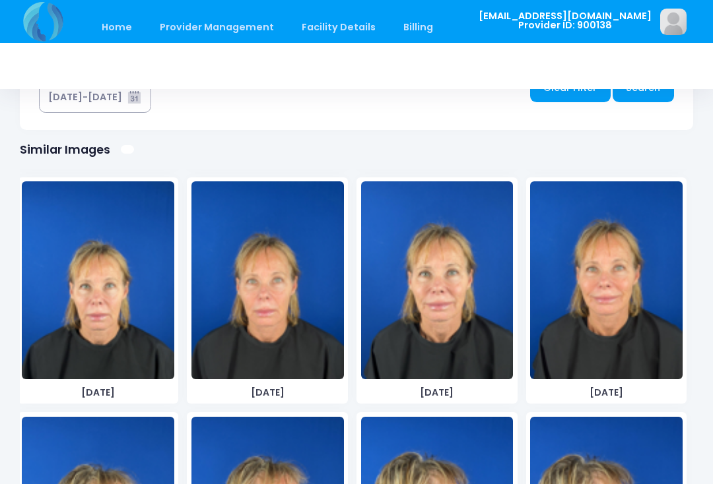
click at [631, 329] on img at bounding box center [606, 280] width 152 height 198
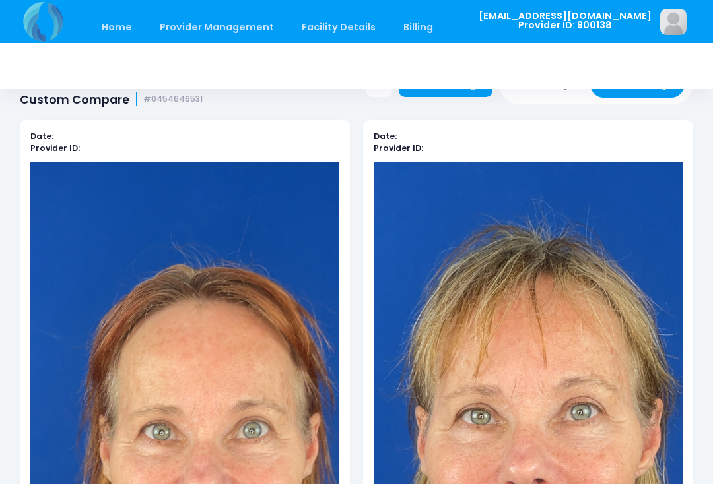
scroll to position [0, 0]
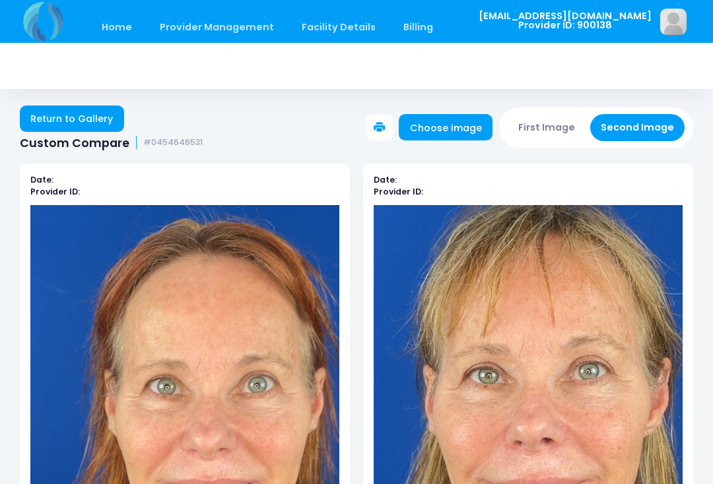
click at [546, 131] on button "First Image" at bounding box center [546, 127] width 79 height 27
